Goal: Task Accomplishment & Management: Manage account settings

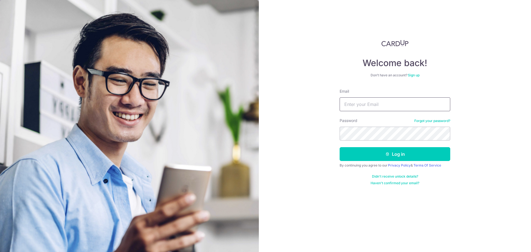
click at [361, 106] on input "Email" at bounding box center [395, 104] width 111 height 14
paste input "[EMAIL_ADDRESS][DOMAIN_NAME]"
type input "[EMAIL_ADDRESS][DOMAIN_NAME]"
click at [377, 152] on button "Log in" at bounding box center [395, 154] width 111 height 14
